Goal: Find specific page/section: Find specific page/section

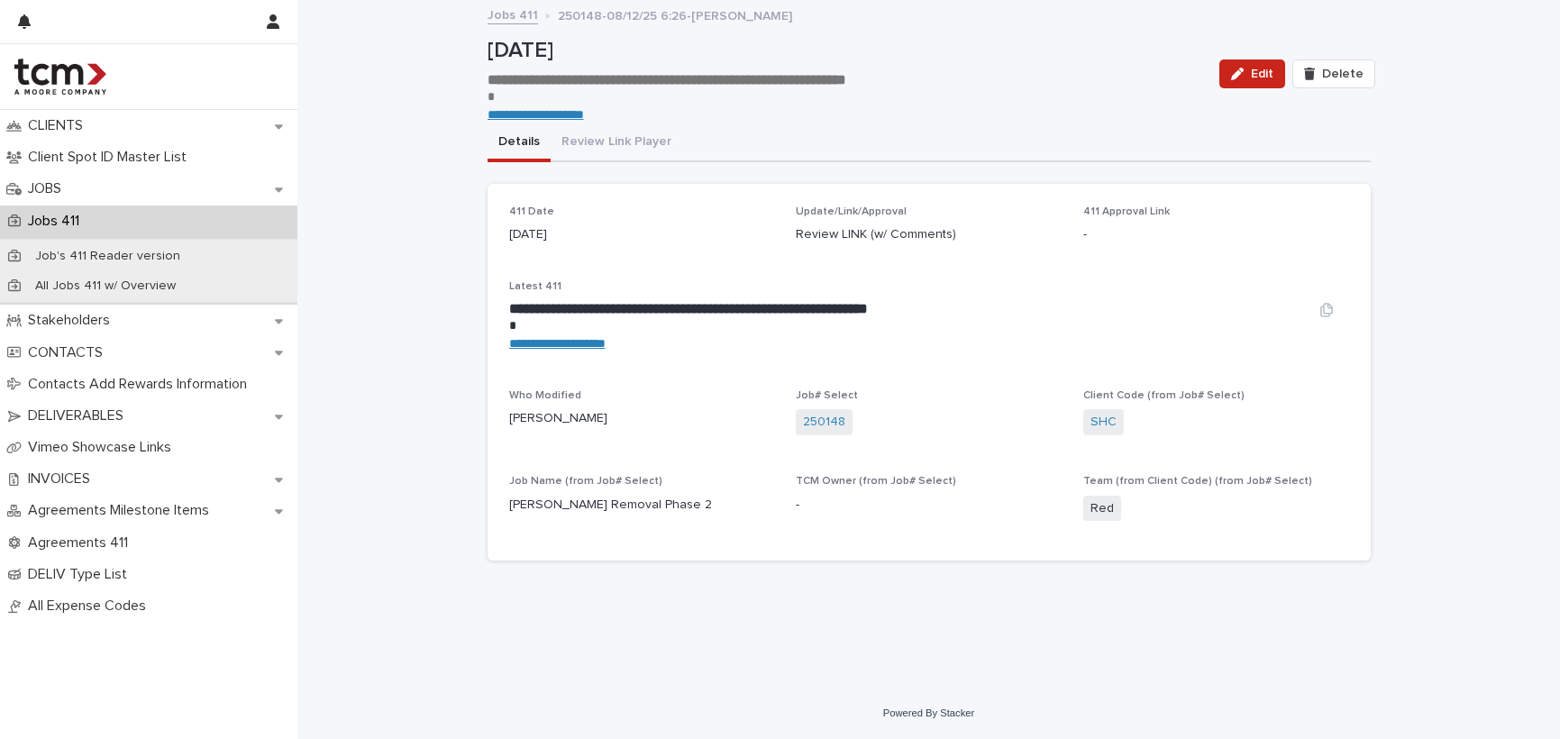
click at [588, 343] on link "**********" at bounding box center [557, 343] width 96 height 13
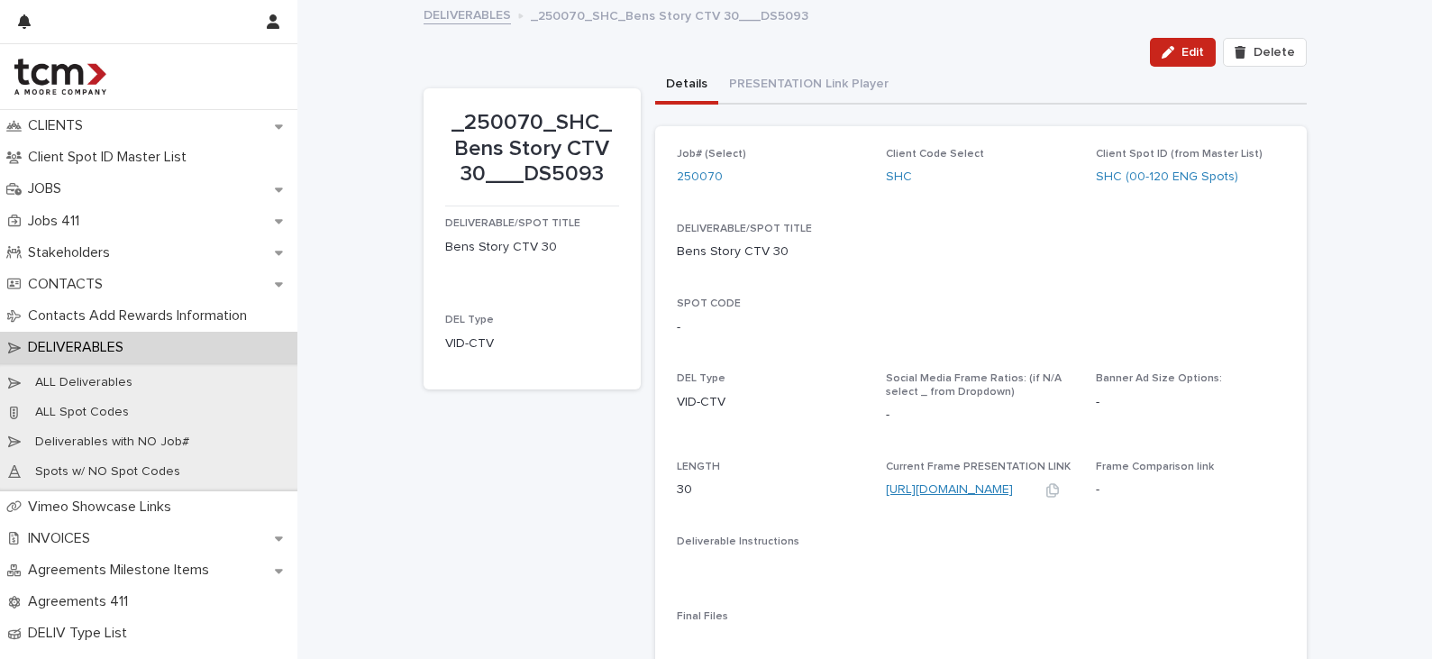
click at [941, 488] on link "[URL][DOMAIN_NAME]" at bounding box center [949, 489] width 127 height 13
